Goal: Task Accomplishment & Management: Manage account settings

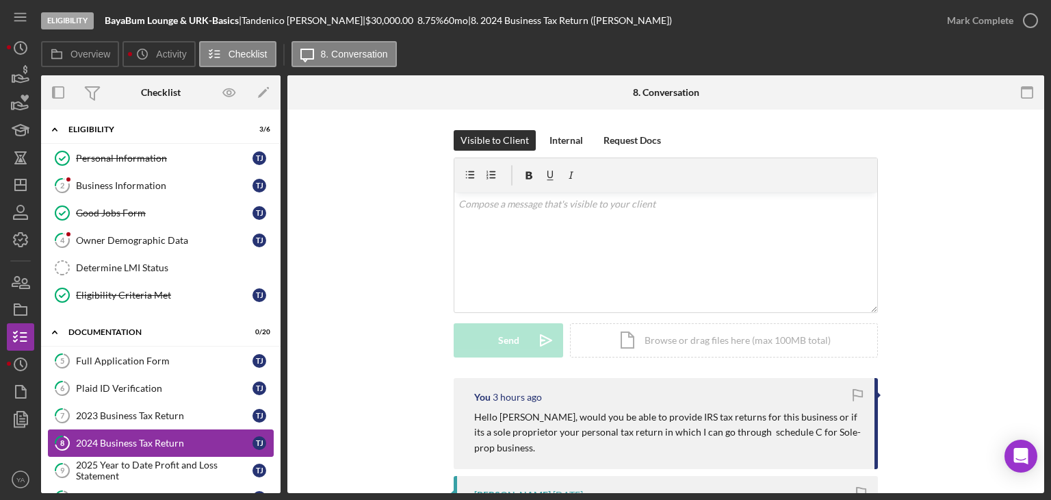
scroll to position [205, 0]
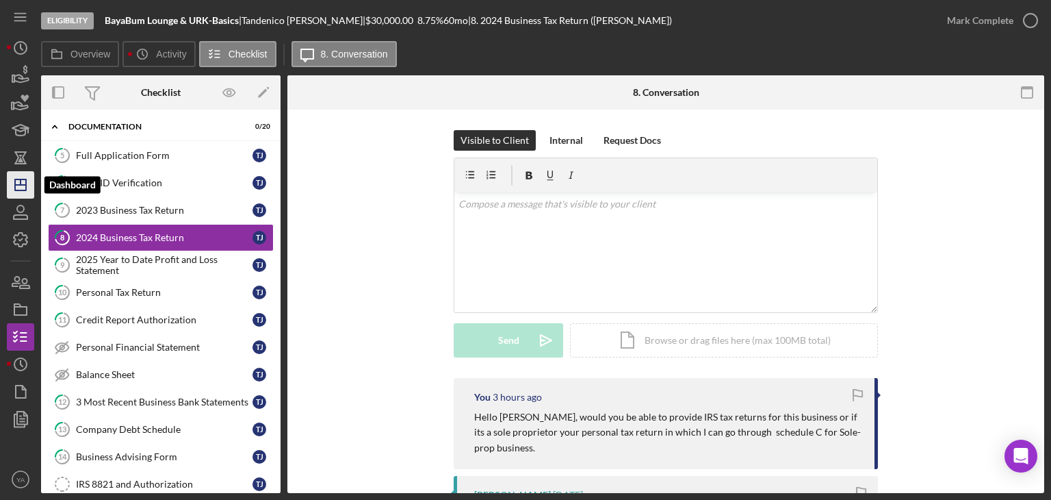
click at [25, 190] on polygon "button" at bounding box center [20, 184] width 11 height 11
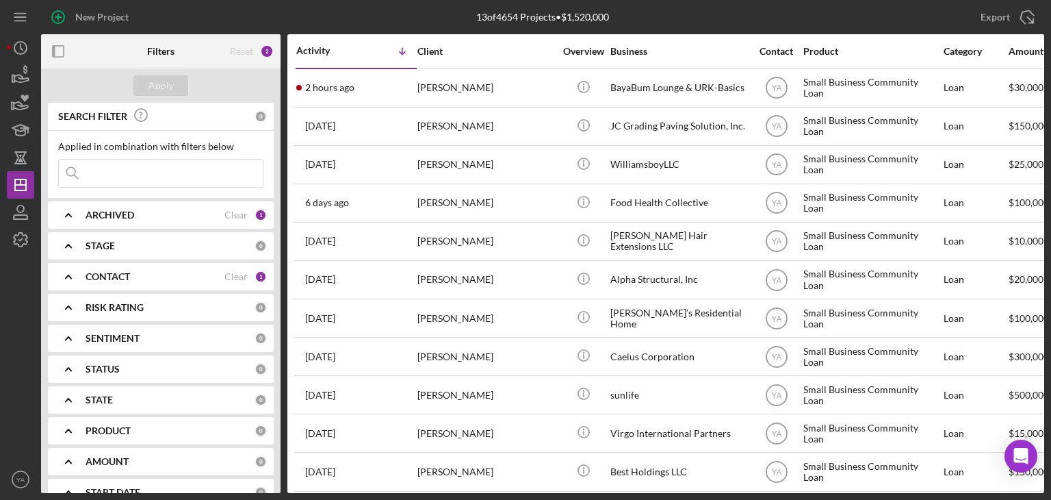
click at [0, 376] on div "New Project 13 of 4654 Projects • $1,520,000 Export Icon/Export Filters Reset 2…" at bounding box center [525, 250] width 1051 height 500
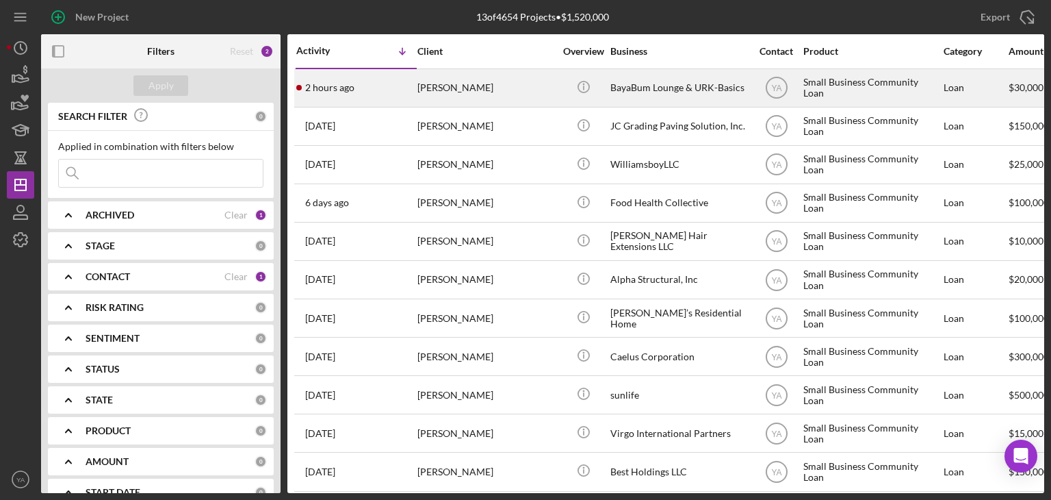
click at [631, 90] on div "BayaBum Lounge & URK-Basics" at bounding box center [678, 88] width 137 height 36
